Goal: Ask a question: Seek information or help from site administrators or community

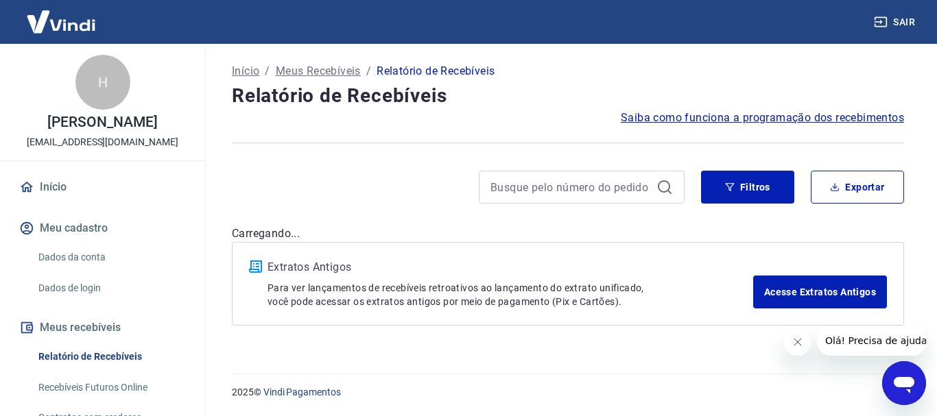
click at [903, 375] on icon "Abrir janela de mensagens" at bounding box center [904, 383] width 25 height 25
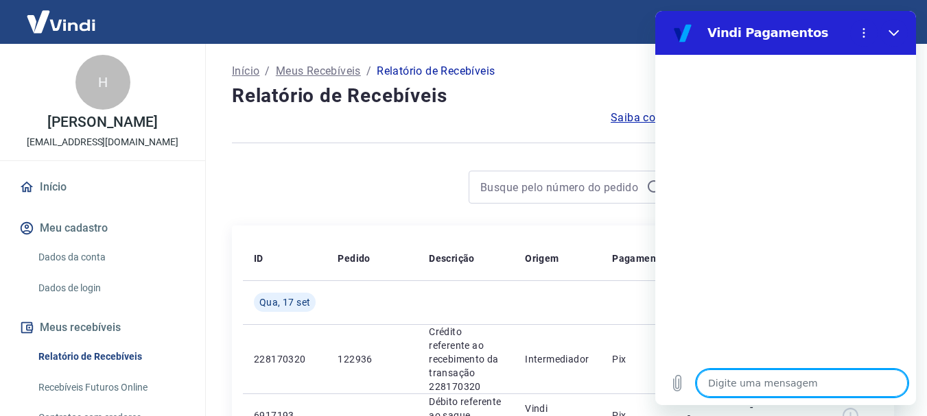
type textarea "B"
type textarea "x"
type textarea "Bo"
type textarea "x"
type textarea "Bom"
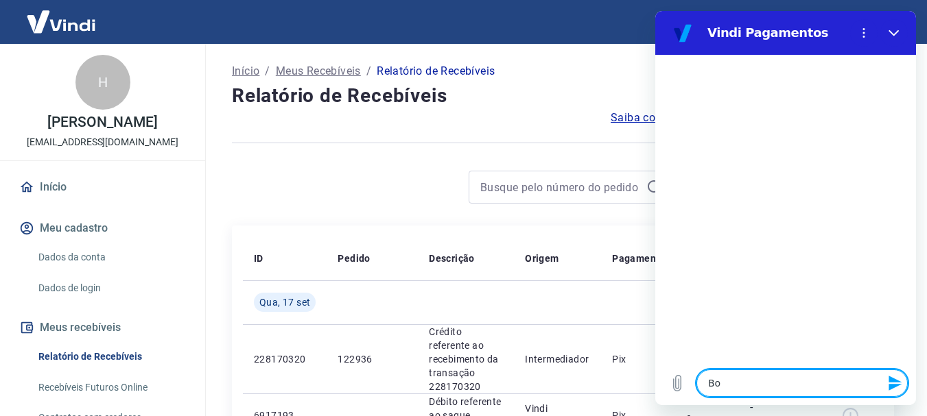
type textarea "x"
type textarea "Bom"
type textarea "x"
type textarea "Bom D"
type textarea "x"
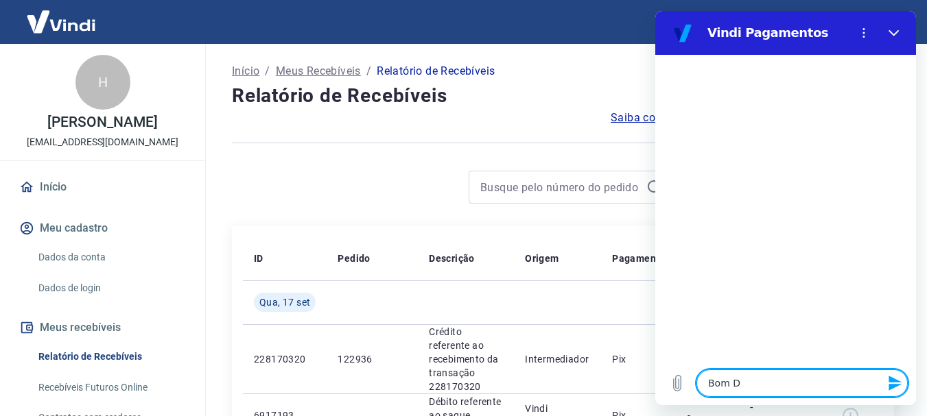
type textarea "Bom Da"
type textarea "x"
type textarea "Bom D"
type textarea "x"
type textarea "Bom Di"
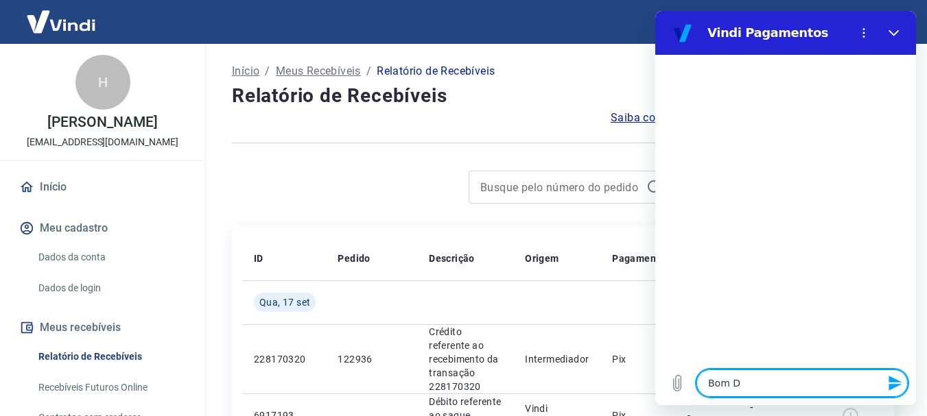
type textarea "x"
type textarea "Bom Dia"
type textarea "x"
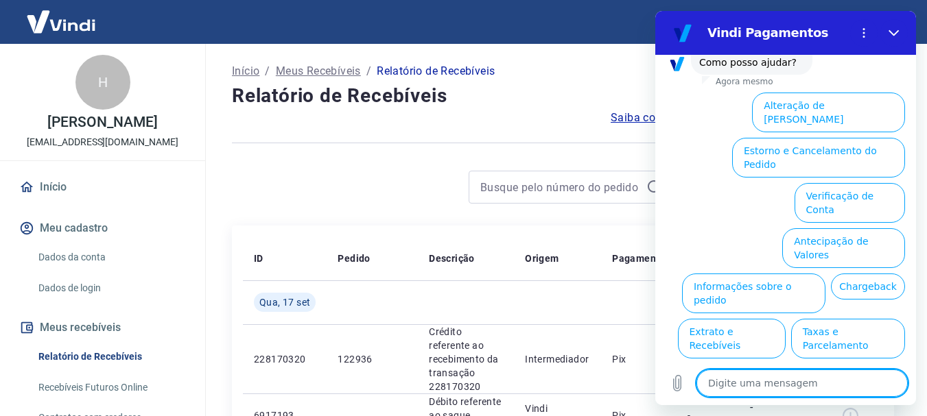
scroll to position [118, 0]
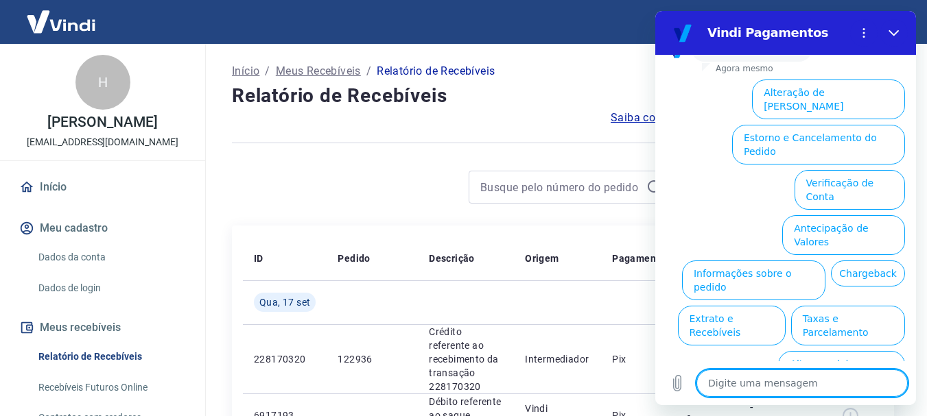
type textarea "f"
type textarea "x"
type textarea "fa"
type textarea "x"
type textarea "fal"
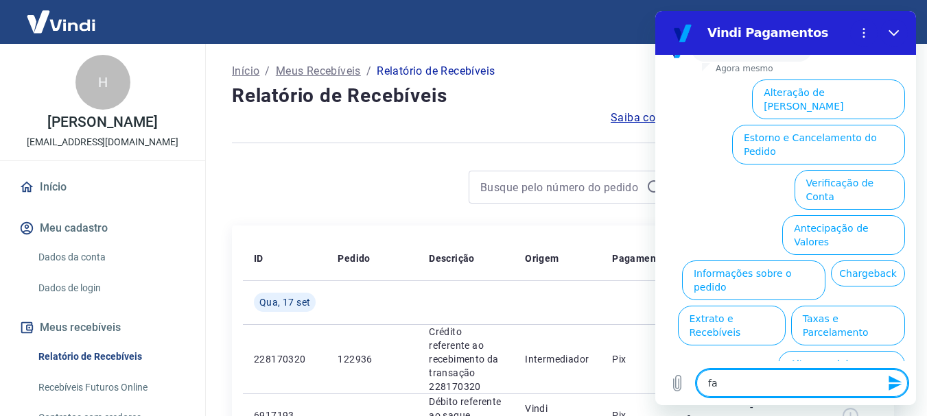
type textarea "x"
type textarea "fala"
type textarea "x"
type textarea "falar"
type textarea "x"
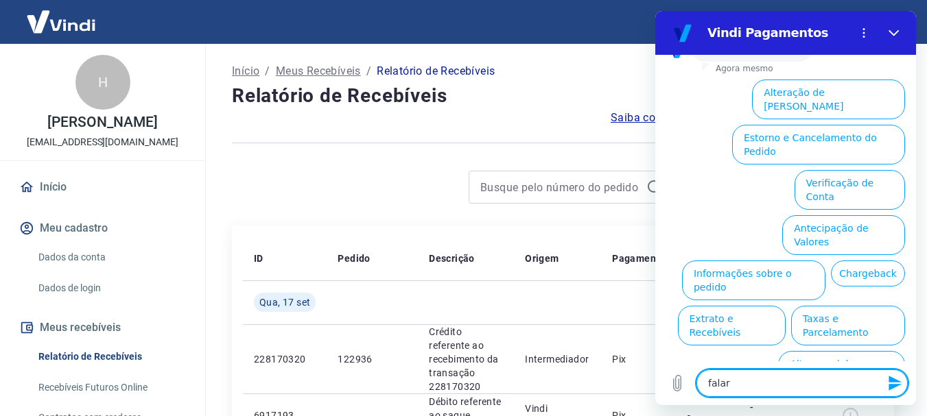
type textarea "falar"
type textarea "x"
type textarea "falar c"
type textarea "x"
type textarea "falar co"
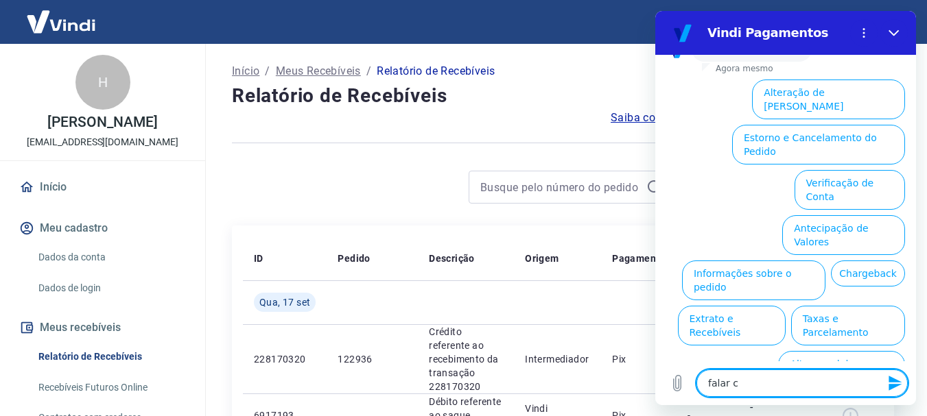
type textarea "x"
type textarea "falar com"
type textarea "x"
type textarea "falar com"
type textarea "x"
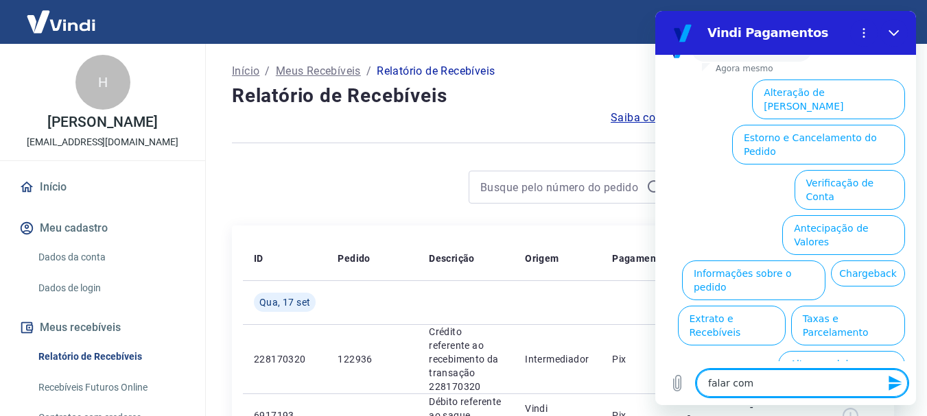
type textarea "falar com a"
type textarea "x"
type textarea "falar com at"
type textarea "x"
type textarea "falar com ate"
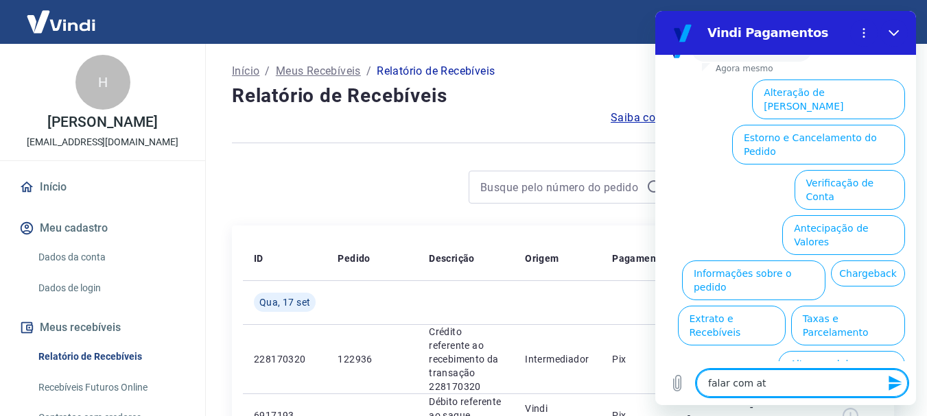
type textarea "x"
type textarea "falar com [GEOGRAPHIC_DATA]"
type textarea "x"
type textarea "falar com atend"
type textarea "x"
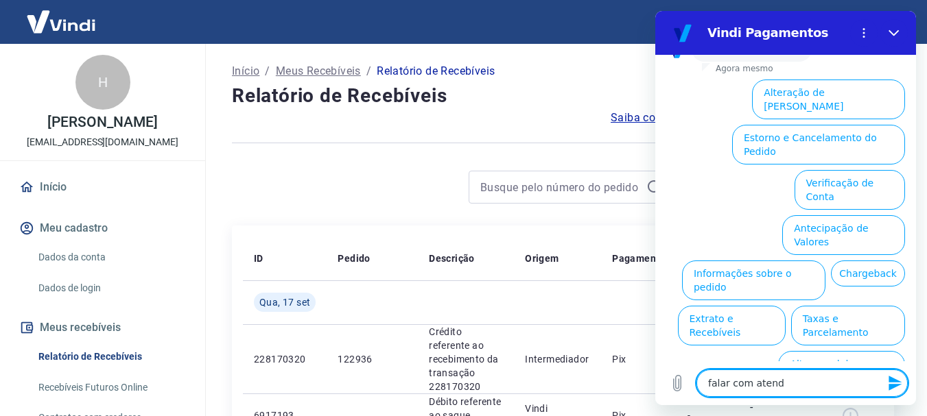
type textarea "falar com atende"
type textarea "x"
type textarea "falar com atenden"
type textarea "x"
type textarea "falar com atendent"
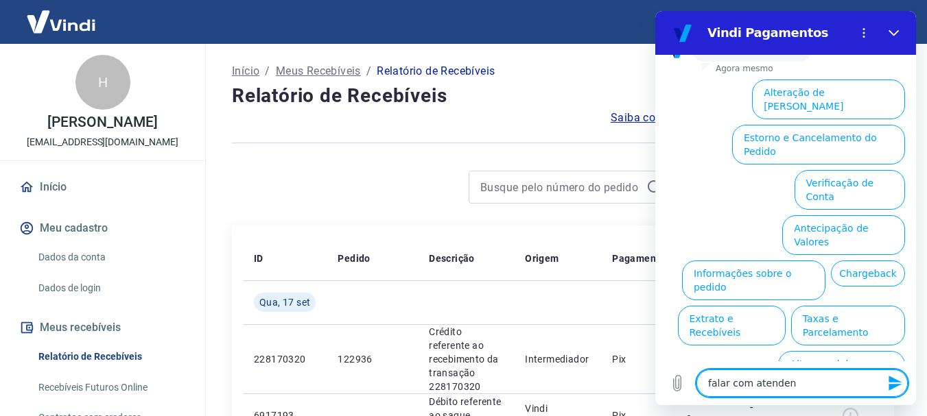
type textarea "x"
type textarea "falar com atendente"
type textarea "x"
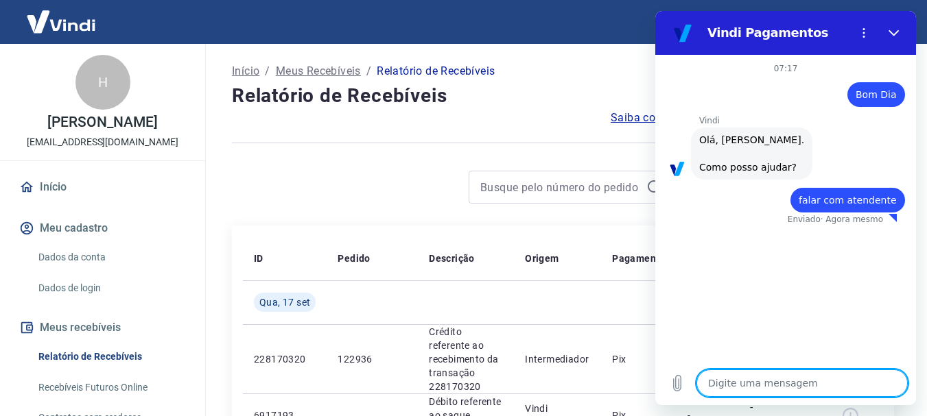
type textarea "x"
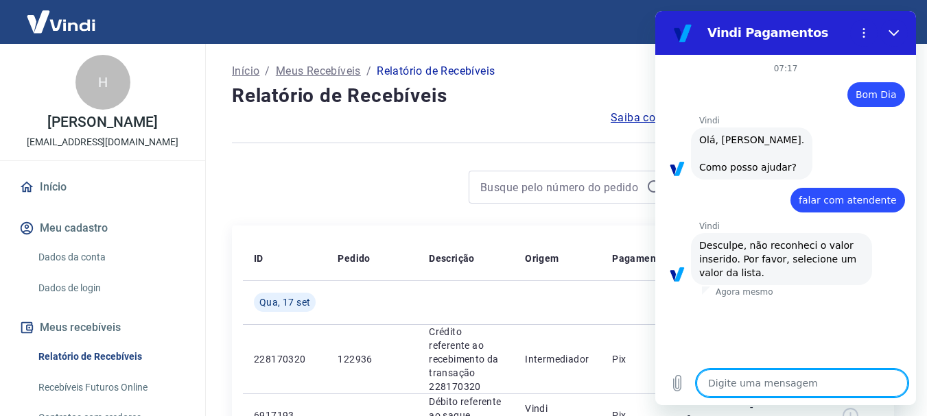
type textarea "a"
type textarea "x"
type textarea "f"
type textarea "x"
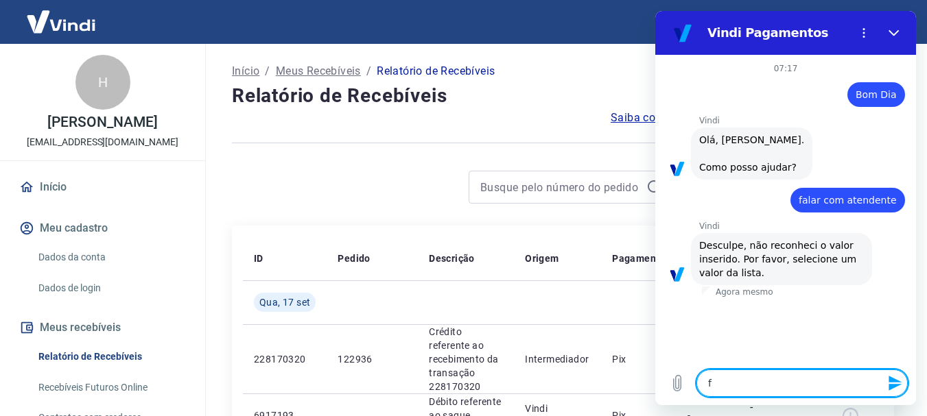
type textarea "fa"
type textarea "x"
type textarea "fal"
type textarea "x"
type textarea "fala"
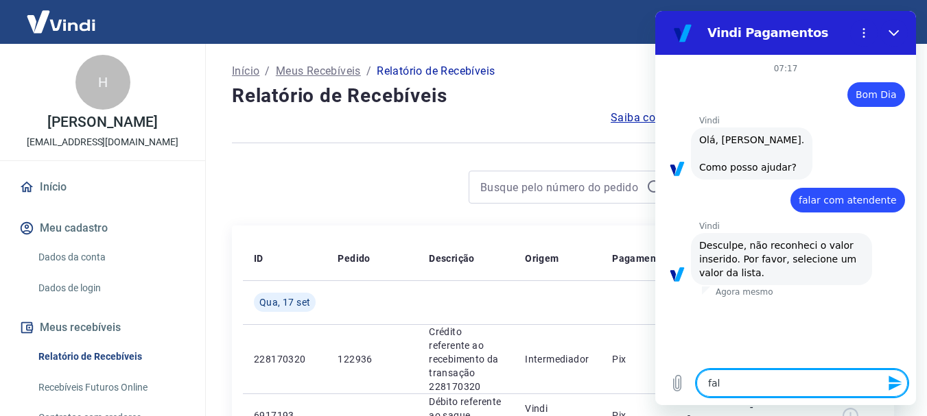
type textarea "x"
type textarea "falar"
type textarea "x"
type textarea "falar"
type textarea "x"
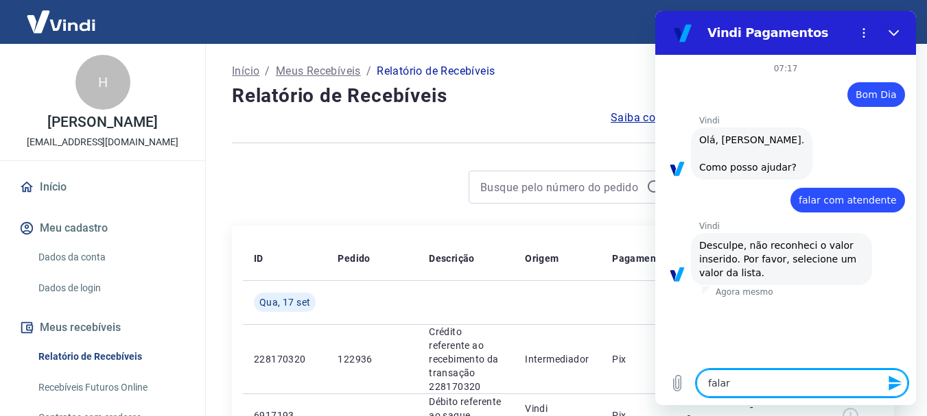
type textarea "falar c"
type textarea "x"
type textarea "falar co"
type textarea "x"
type textarea "falar co"
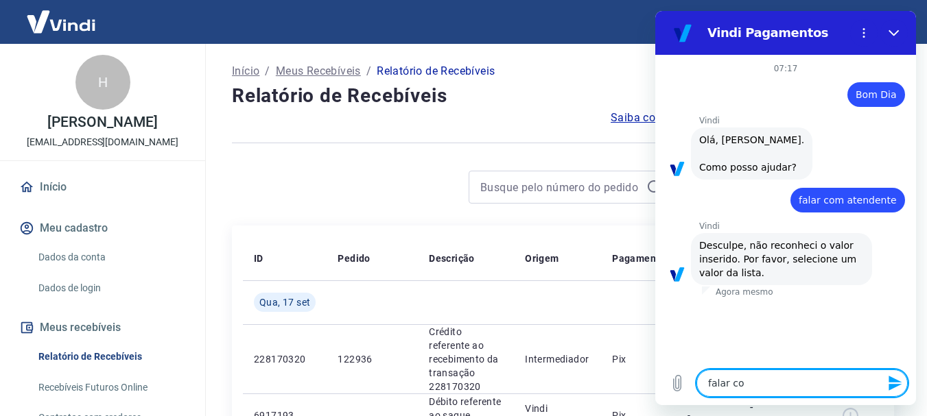
type textarea "x"
type textarea "falar co"
type textarea "x"
type textarea "falar com"
type textarea "x"
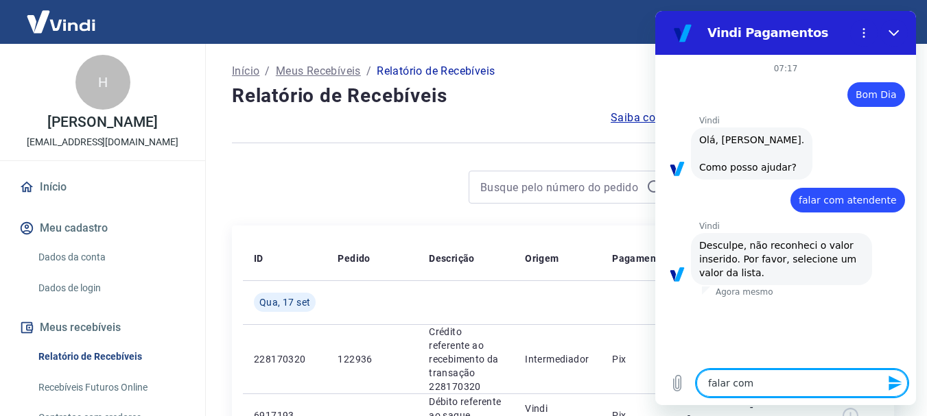
type textarea "falar com"
type textarea "x"
type textarea "falar com a"
type textarea "x"
type textarea "falar com at"
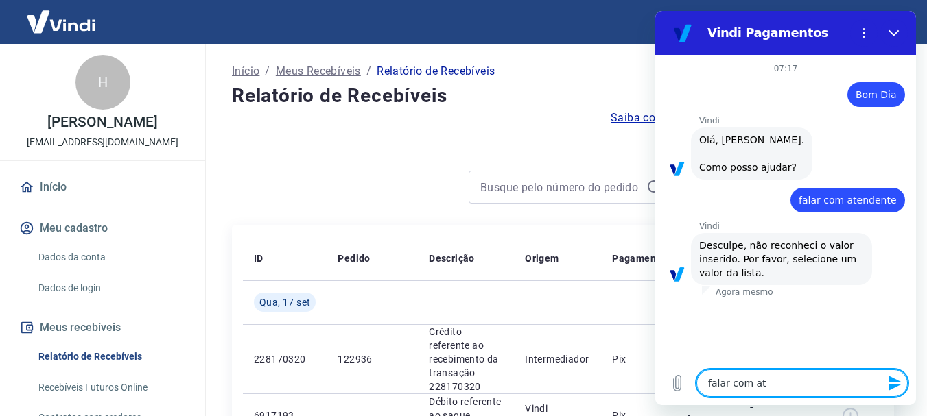
type textarea "x"
type textarea "falar com ate"
type textarea "x"
type textarea "falar com [GEOGRAPHIC_DATA]"
type textarea "x"
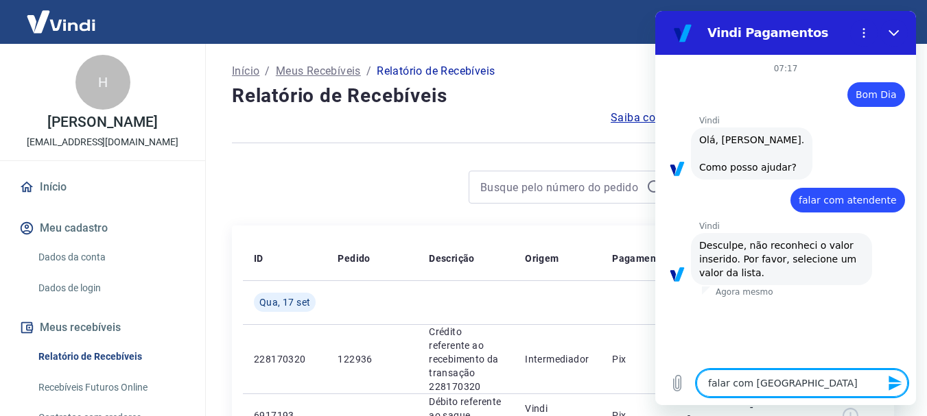
type textarea "falar com atend"
type textarea "x"
type textarea "falar com atende"
type textarea "x"
type textarea "falar com atenden"
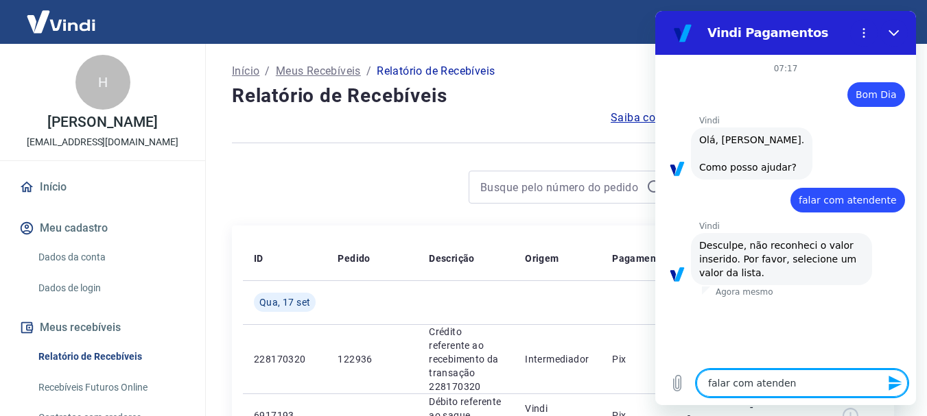
type textarea "x"
type textarea "falar com atendent"
type textarea "x"
type textarea "falar com atendente"
type textarea "x"
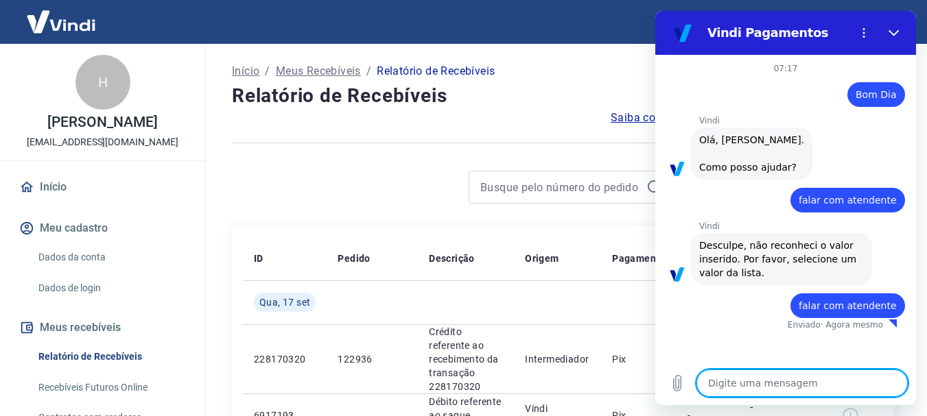
type textarea "x"
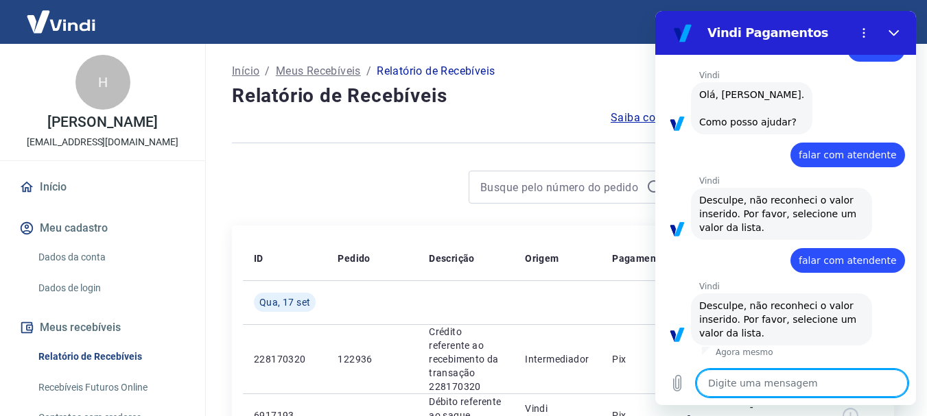
type textarea "B"
type textarea "x"
type textarea "Bo"
type textarea "x"
type textarea "Bom"
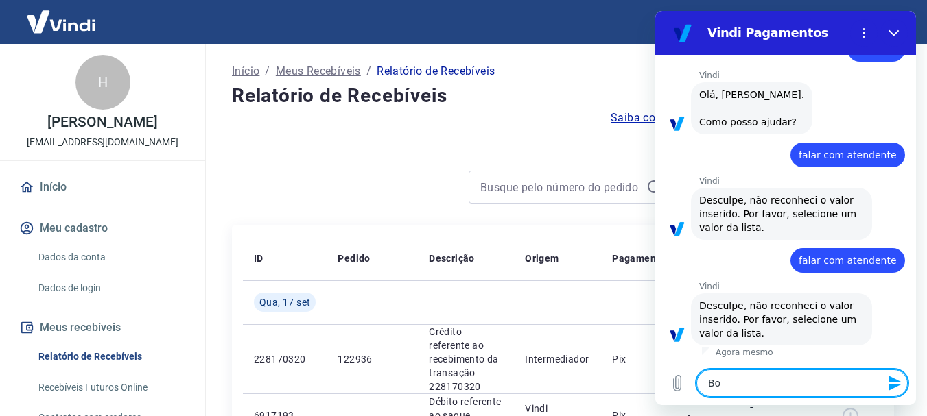
type textarea "x"
type textarea "Bom"
type textarea "x"
type textarea "Bom d"
type textarea "x"
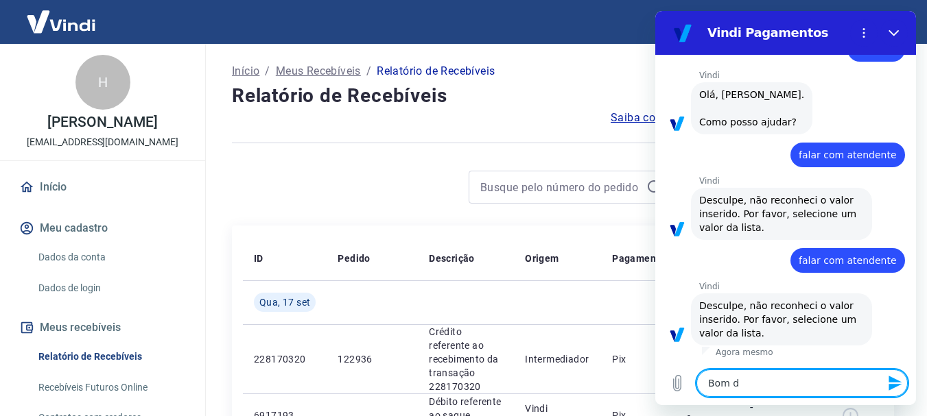
type textarea "Bom di"
type textarea "x"
type textarea "Bom dia"
type textarea "x"
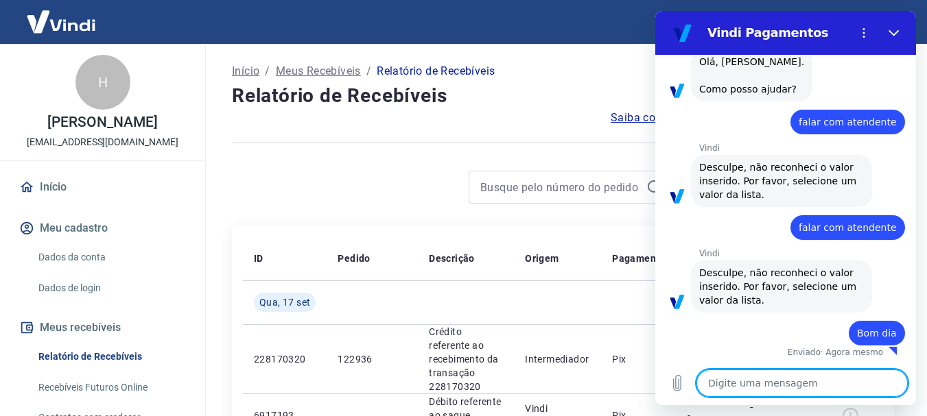
type textarea "x"
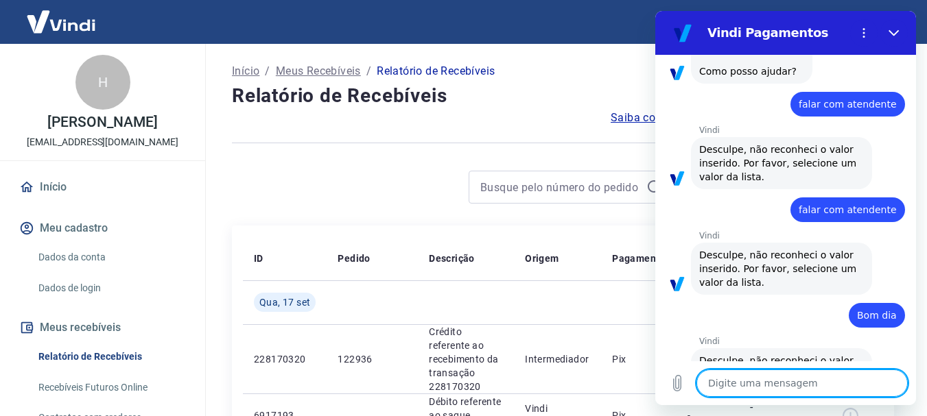
scroll to position [151, 0]
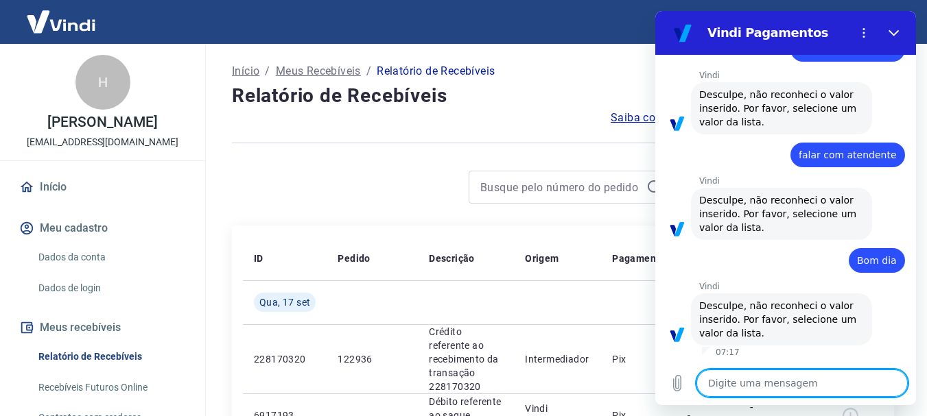
type textarea "O"
type textarea "x"
type textarea "Ol"
type textarea "x"
type textarea "Olá"
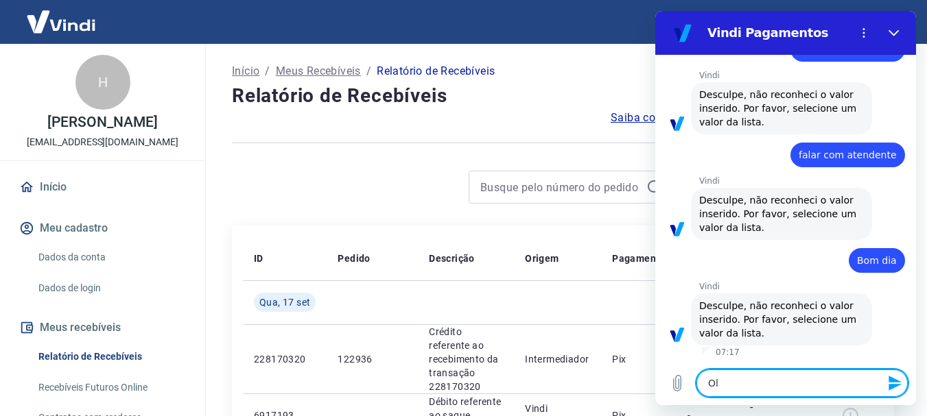
type textarea "x"
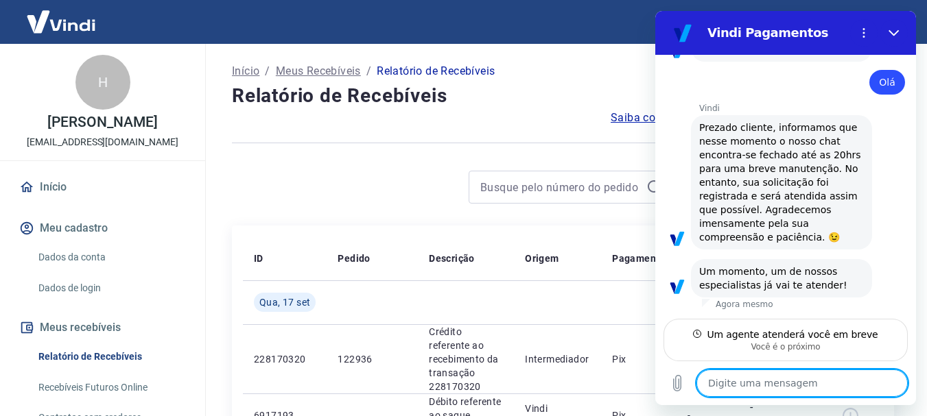
scroll to position [137, 0]
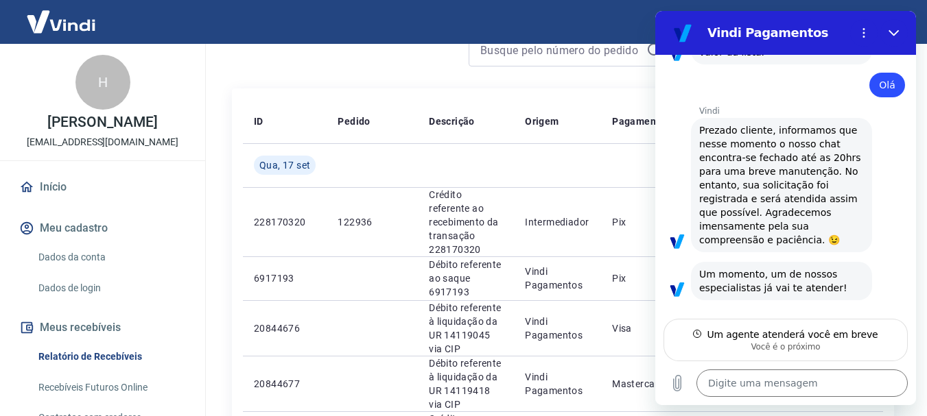
type textarea "x"
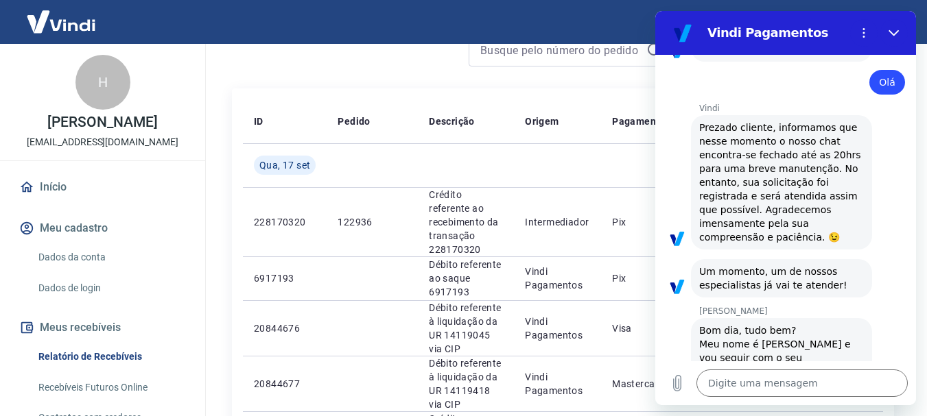
scroll to position [487, 0]
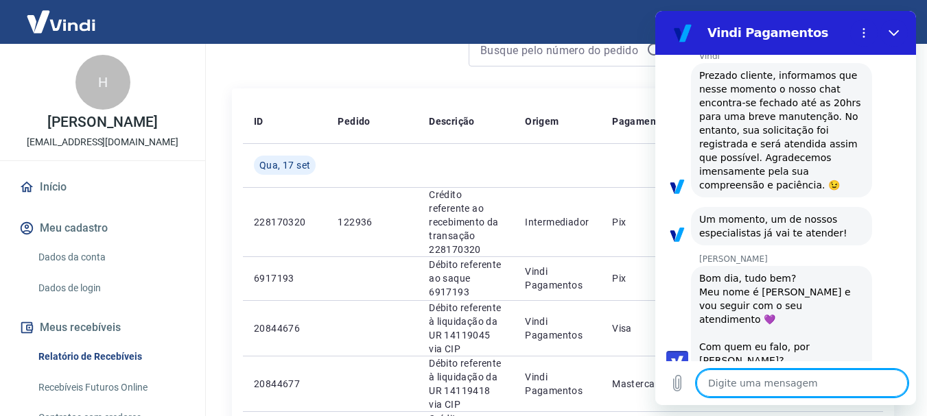
click at [746, 379] on textarea at bounding box center [801, 383] width 211 height 27
type textarea "D"
type textarea "x"
type textarea "Das"
type textarea "x"
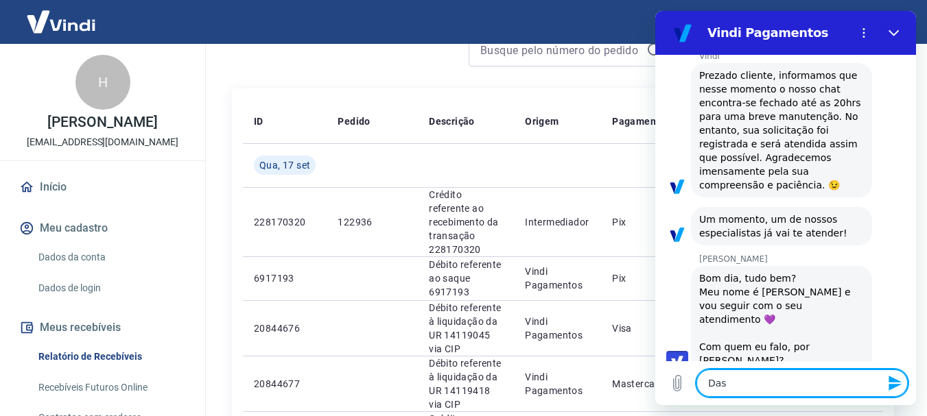
type textarea "Da"
type textarea "x"
type textarea "[PERSON_NAME]"
type textarea "x"
type textarea "[PERSON_NAME]"
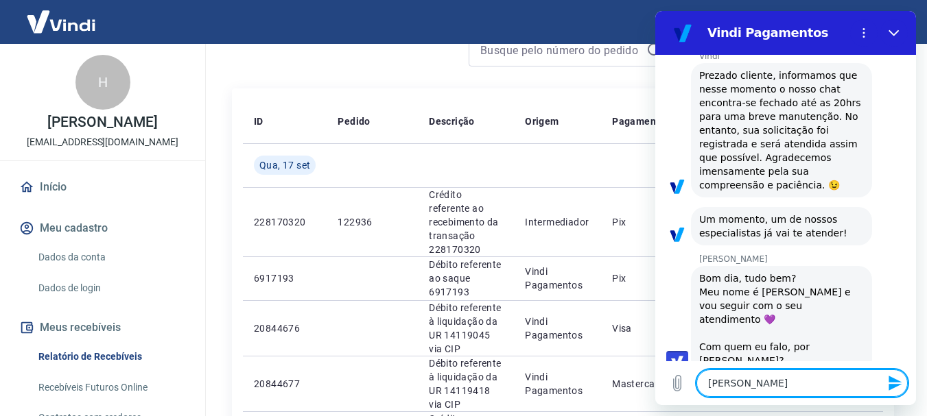
type textarea "x"
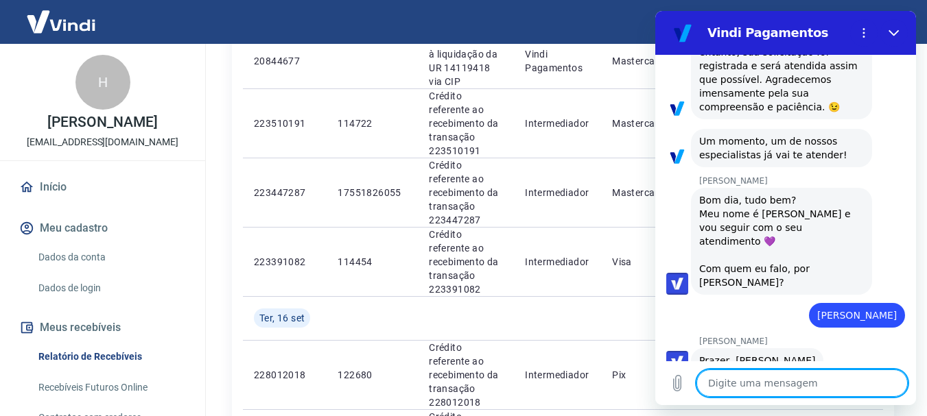
scroll to position [480, 0]
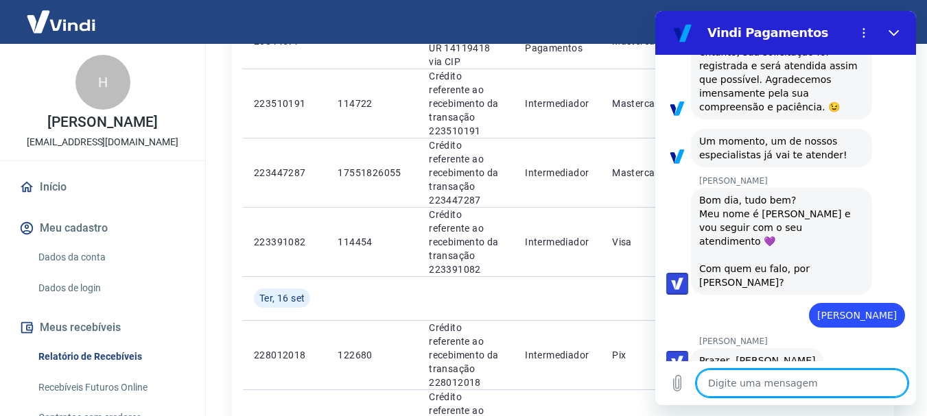
click at [735, 390] on textarea at bounding box center [801, 383] width 211 height 27
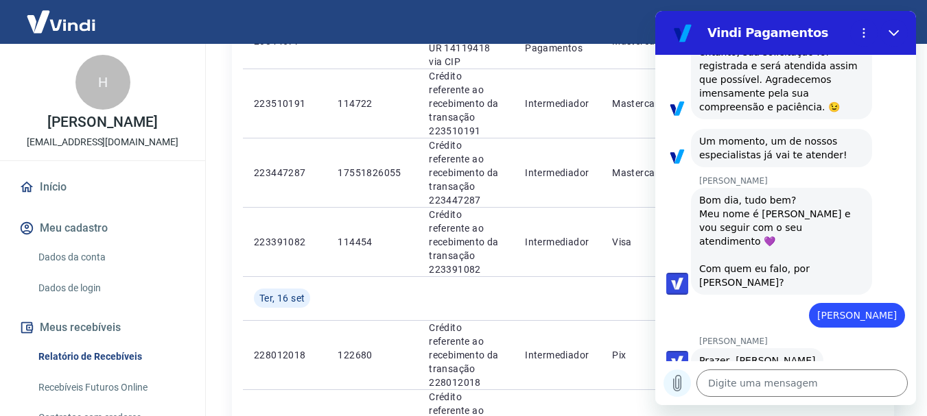
click at [674, 385] on icon "Carregar arquivo" at bounding box center [678, 384] width 8 height 16
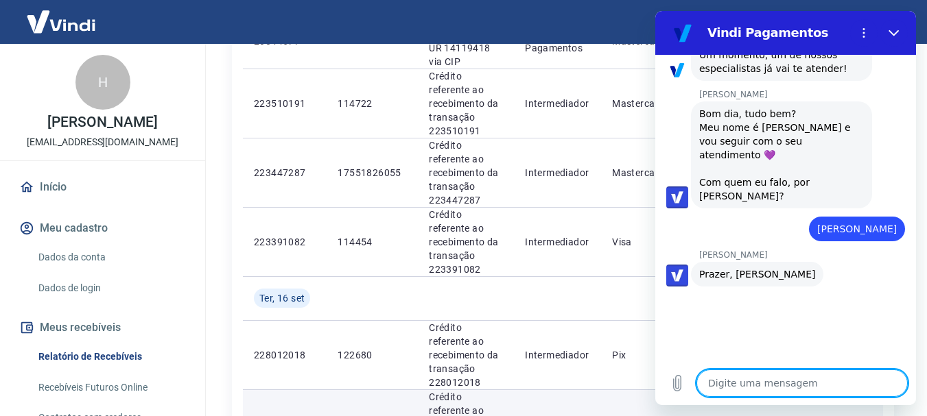
scroll to position [650, 0]
type textarea "x"
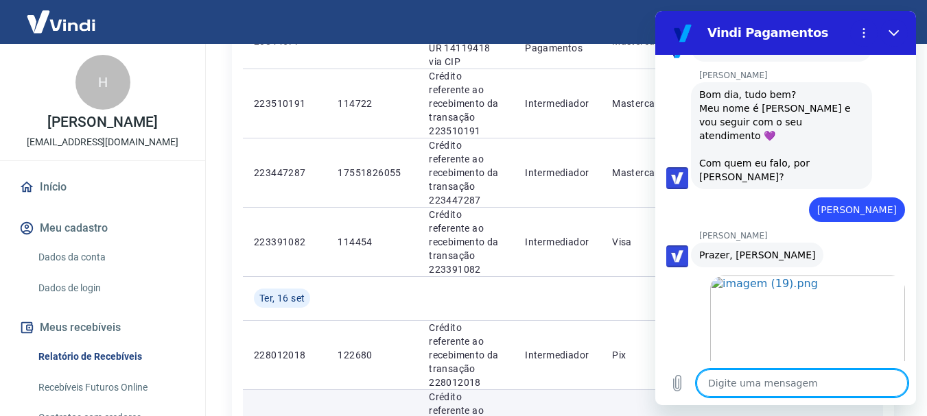
scroll to position [674, 0]
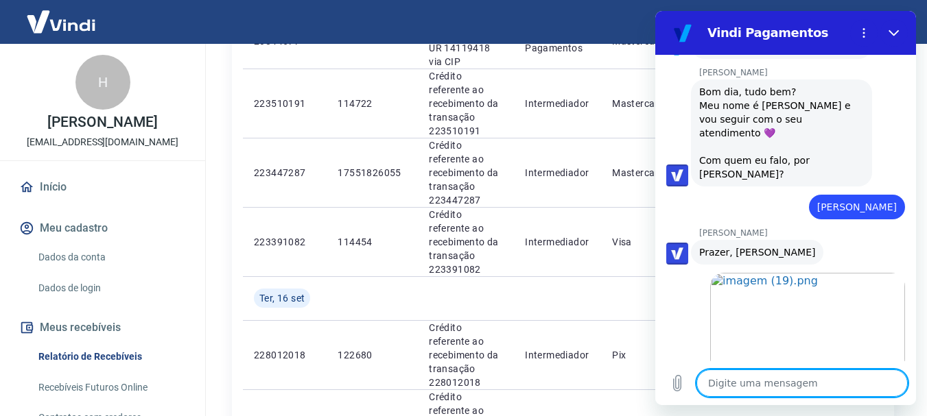
click at [735, 390] on textarea at bounding box center [801, 383] width 211 height 27
type textarea "s"
type textarea "x"
type textarea "so"
type textarea "x"
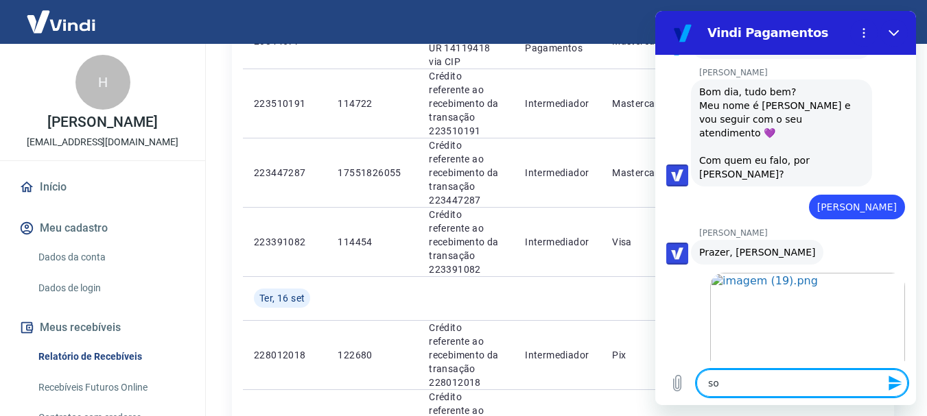
type textarea "sol"
type textarea "x"
type textarea "soli"
type textarea "x"
type textarea "solic"
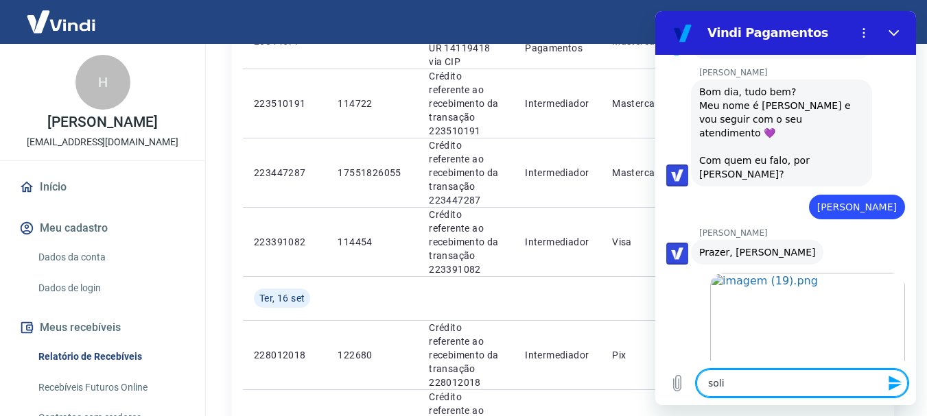
type textarea "x"
type textarea "solici"
type textarea "x"
type textarea "solicit"
type textarea "x"
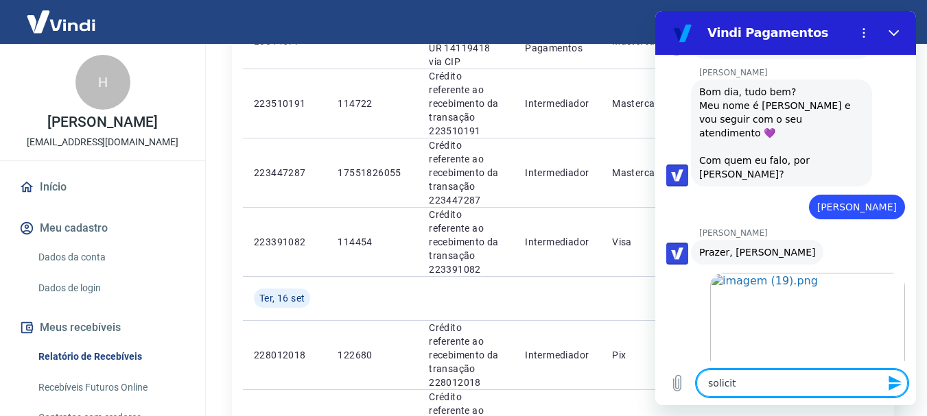
type textarea "solicita"
type textarea "x"
type textarea "solicitad"
type textarea "x"
type textarea "solicitado"
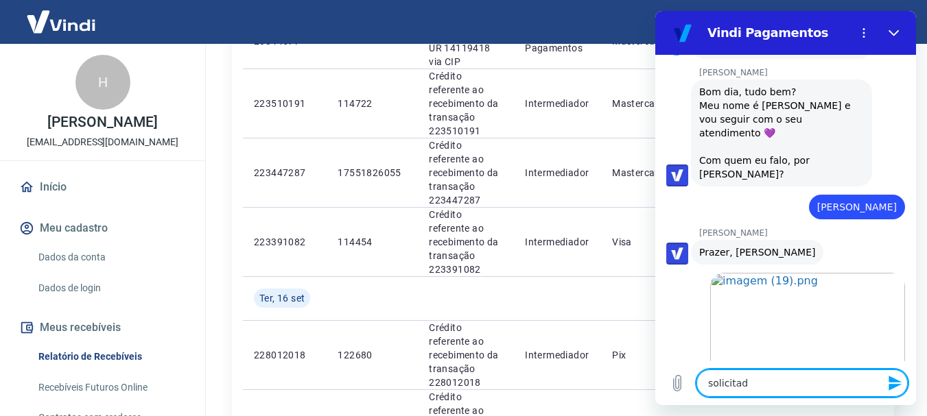
type textarea "x"
type textarea "solicitado"
type textarea "x"
type textarea "solicitado o"
type textarea "x"
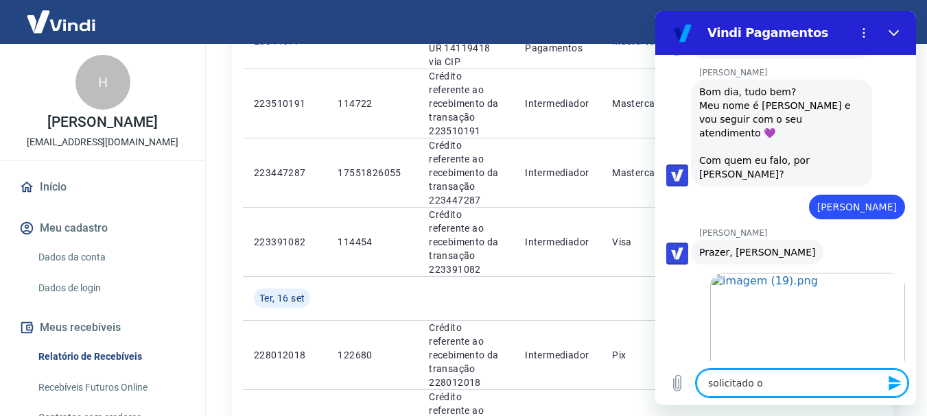
type textarea "solicitado o"
type textarea "x"
type textarea "solicitado o r"
type textarea "x"
type textarea "solicitado o re"
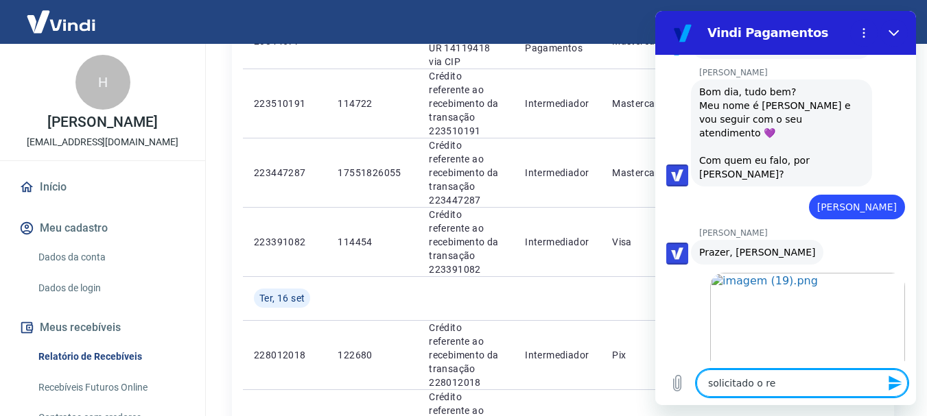
type textarea "x"
type textarea "solicitado o rel"
type textarea "x"
type textarea "solicitado o [MEDICAL_DATA]"
type textarea "x"
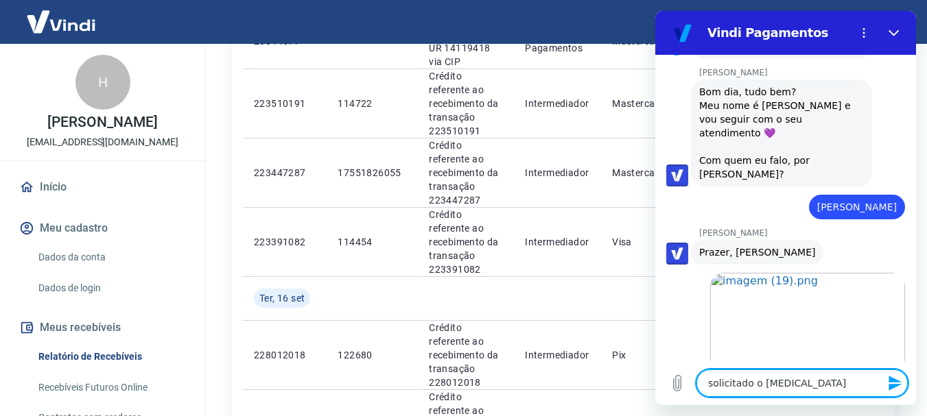
type textarea "solicitado o relat"
type textarea "x"
type textarea "solicitado o relató"
type textarea "x"
type textarea "solicitado o relatór"
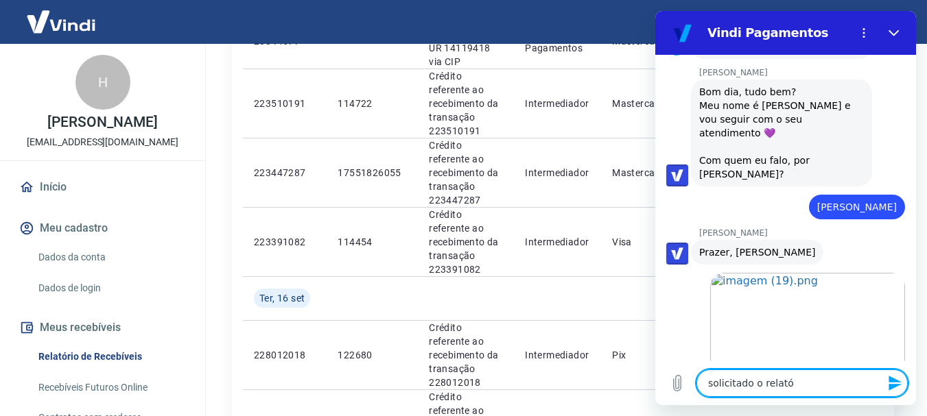
type textarea "x"
type textarea "solicitado o relatóri"
type textarea "x"
type textarea "solicitado o relatório"
type textarea "x"
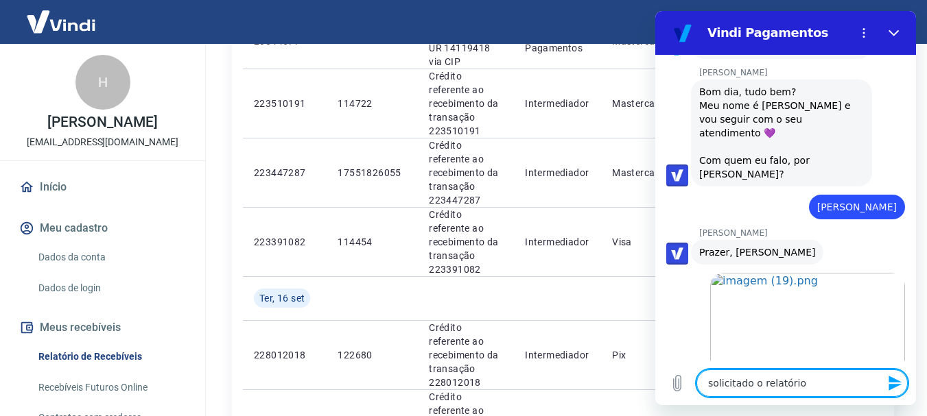
type textarea "solicitado o relatório d"
type textarea "x"
type textarea "solicitado o relatório de"
type textarea "x"
type textarea "solicitado o relatório de"
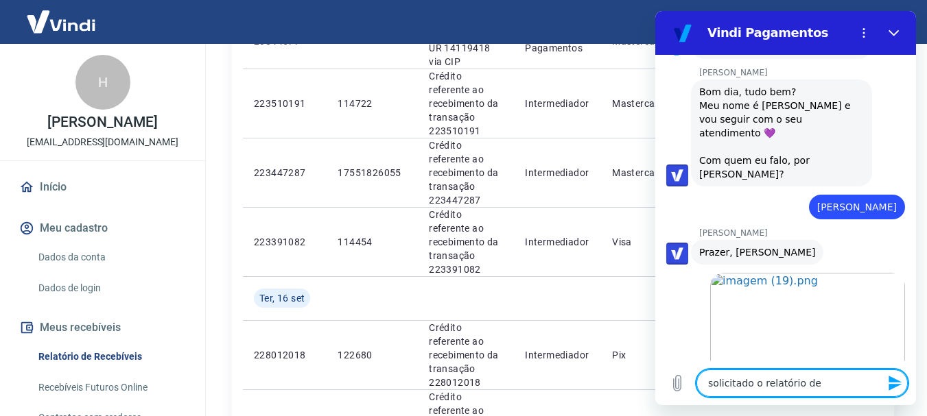
type textarea "x"
type textarea "solicitado o relatório de c"
type textarea "x"
type textarea "solicitado o relatório de co"
type textarea "x"
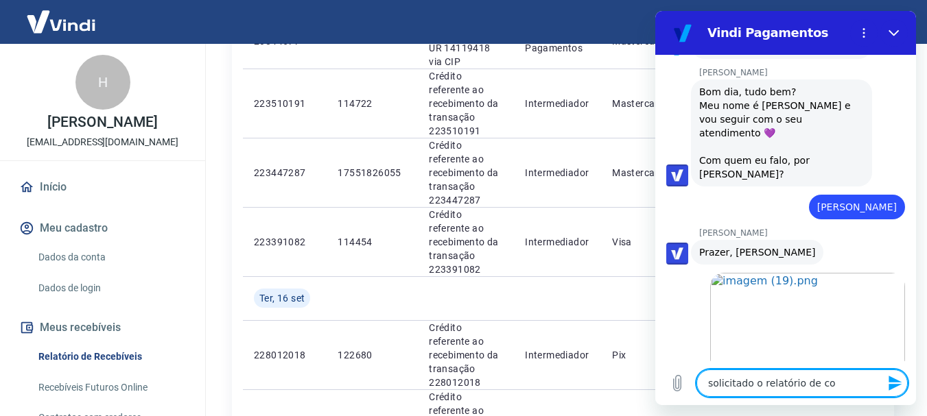
type textarea "solicitado o relatório de com"
type textarea "x"
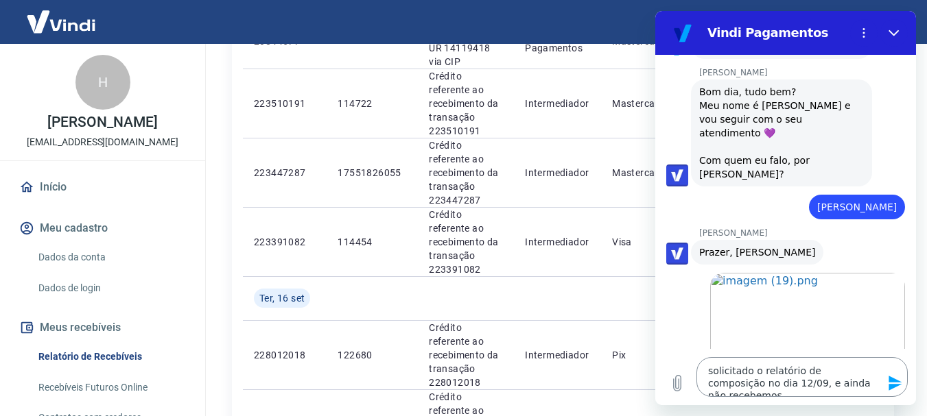
drag, startPoint x: 896, startPoint y: 382, endPoint x: 894, endPoint y: 374, distance: 7.7
click at [895, 382] on icon "Enviar mensagem" at bounding box center [894, 383] width 13 height 15
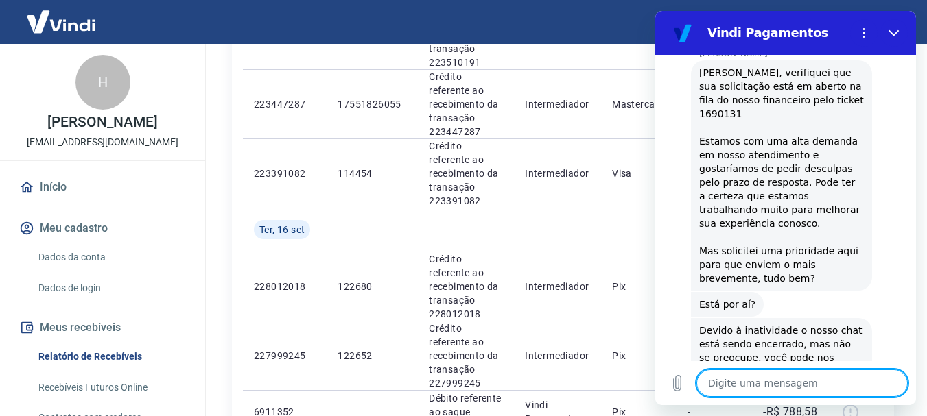
scroll to position [1162, 0]
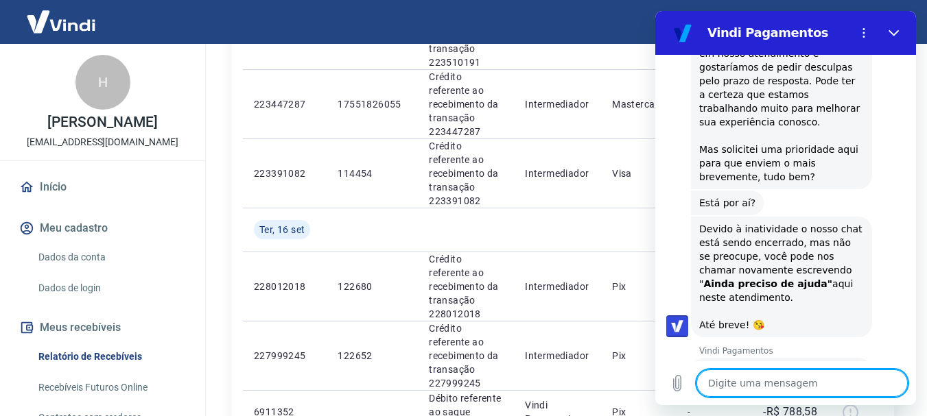
click at [754, 381] on textarea at bounding box center [801, 383] width 211 height 27
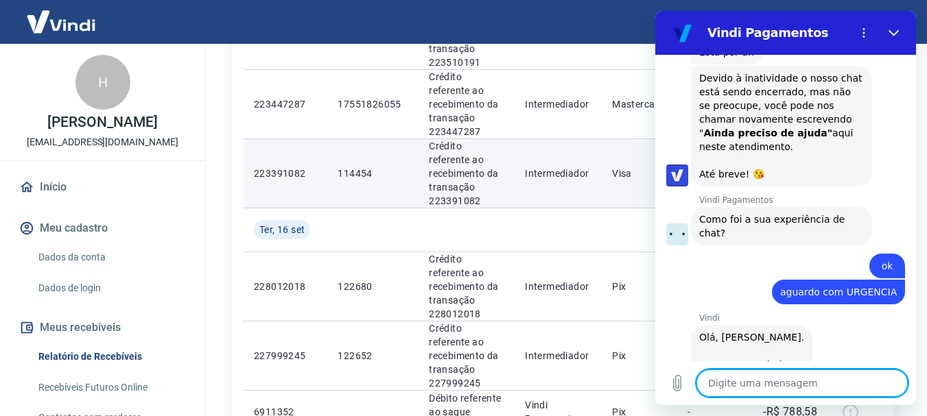
scroll to position [1316, 0]
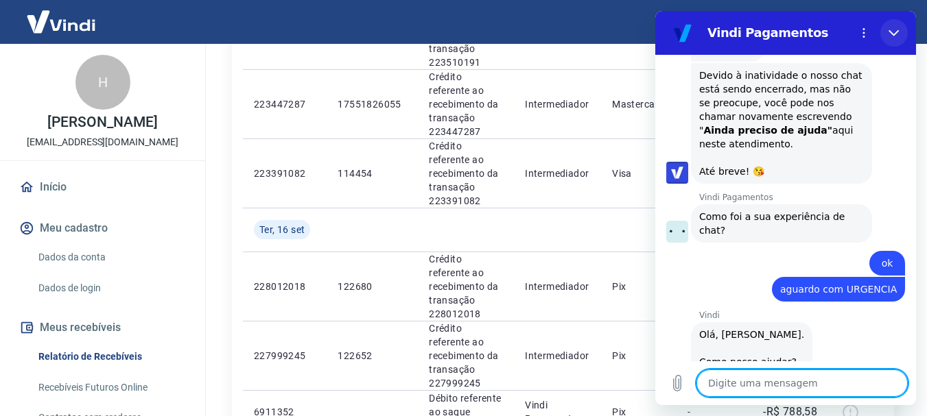
click at [898, 27] on button "Fechar" at bounding box center [893, 32] width 27 height 27
